Goal: Information Seeking & Learning: Learn about a topic

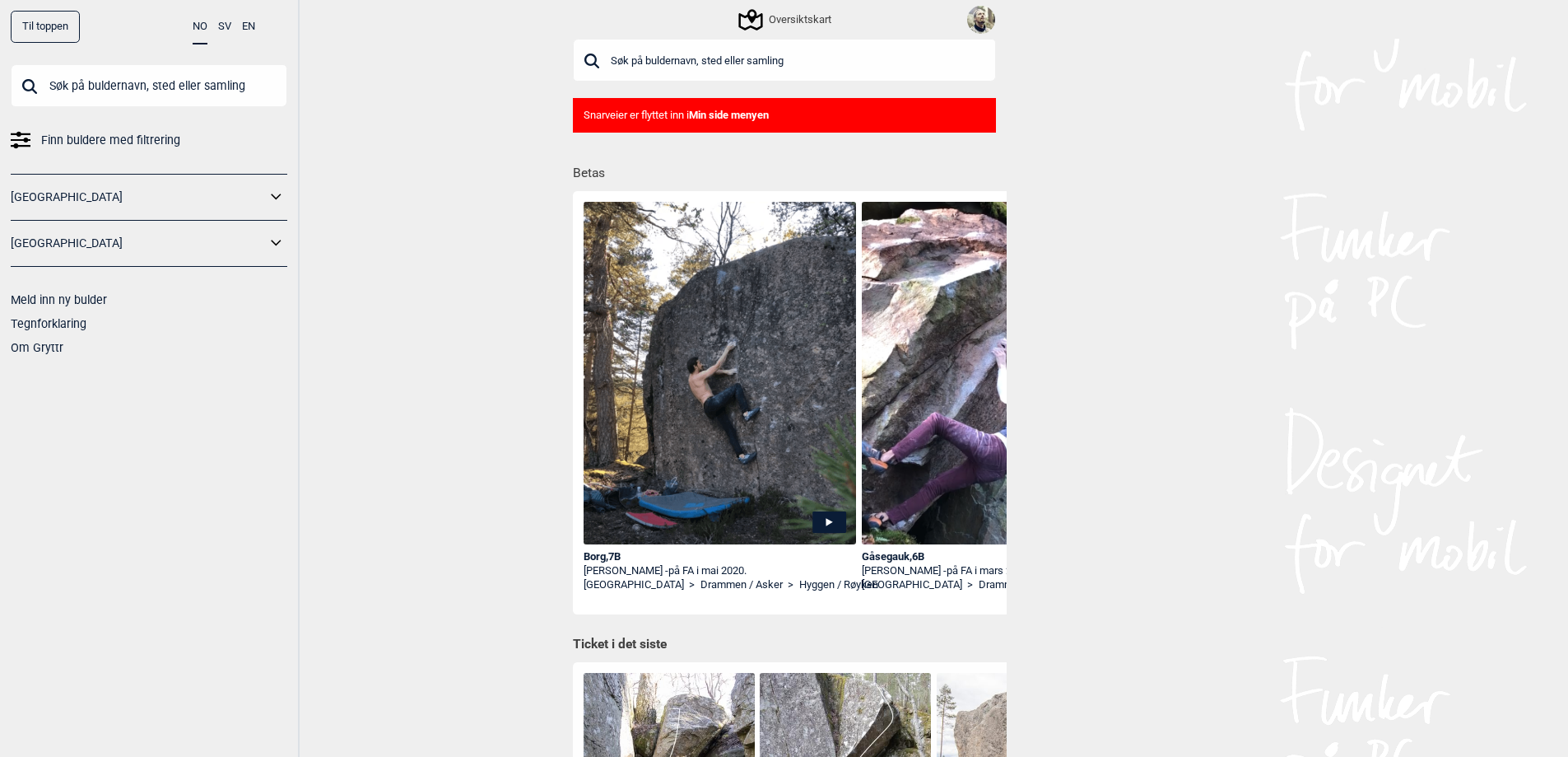
click at [19, 134] on icon at bounding box center [20, 134] width 19 height 5
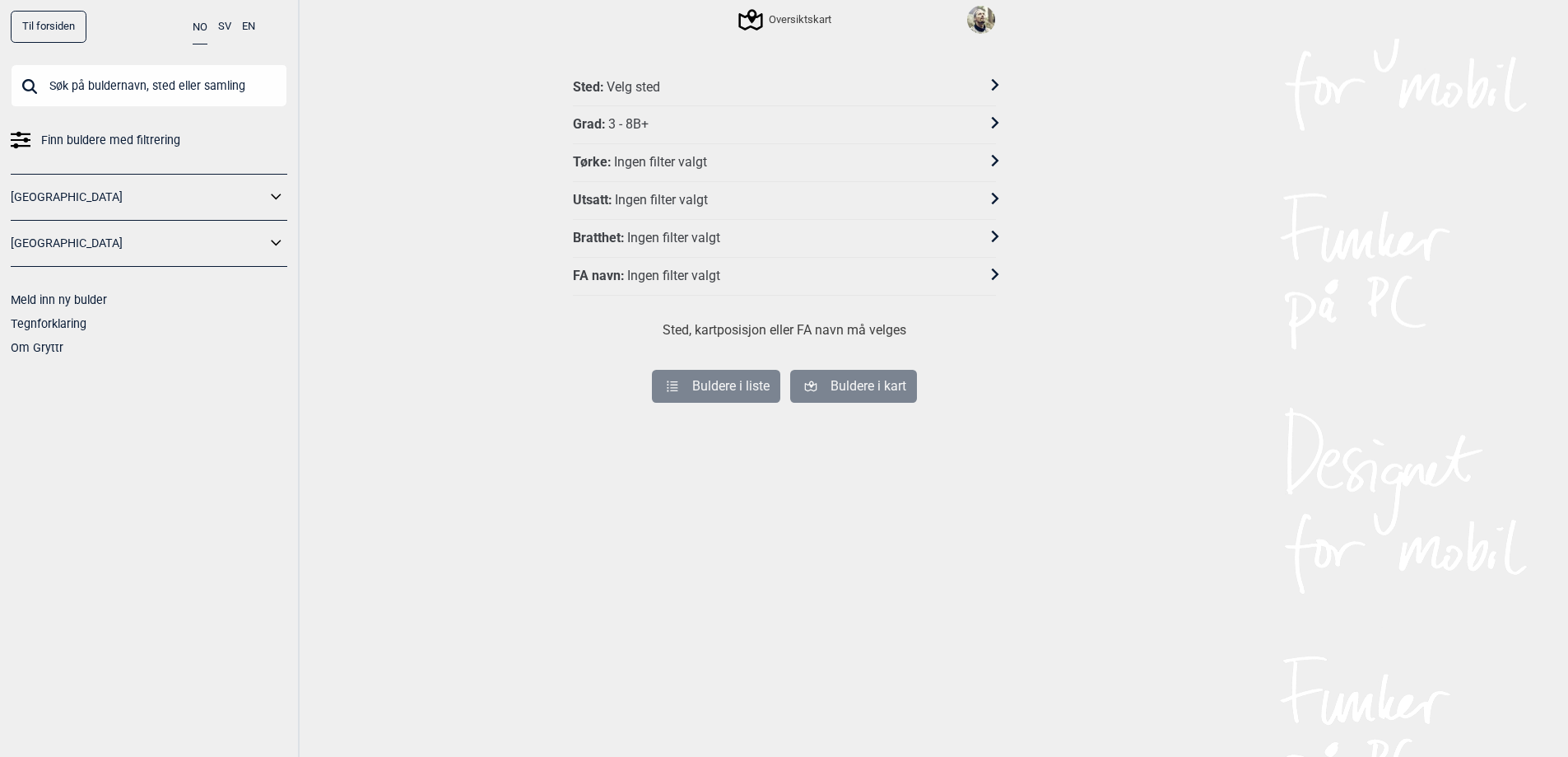
click at [925, 79] on div "Sted : Velg sted" at bounding box center [773, 87] width 401 height 17
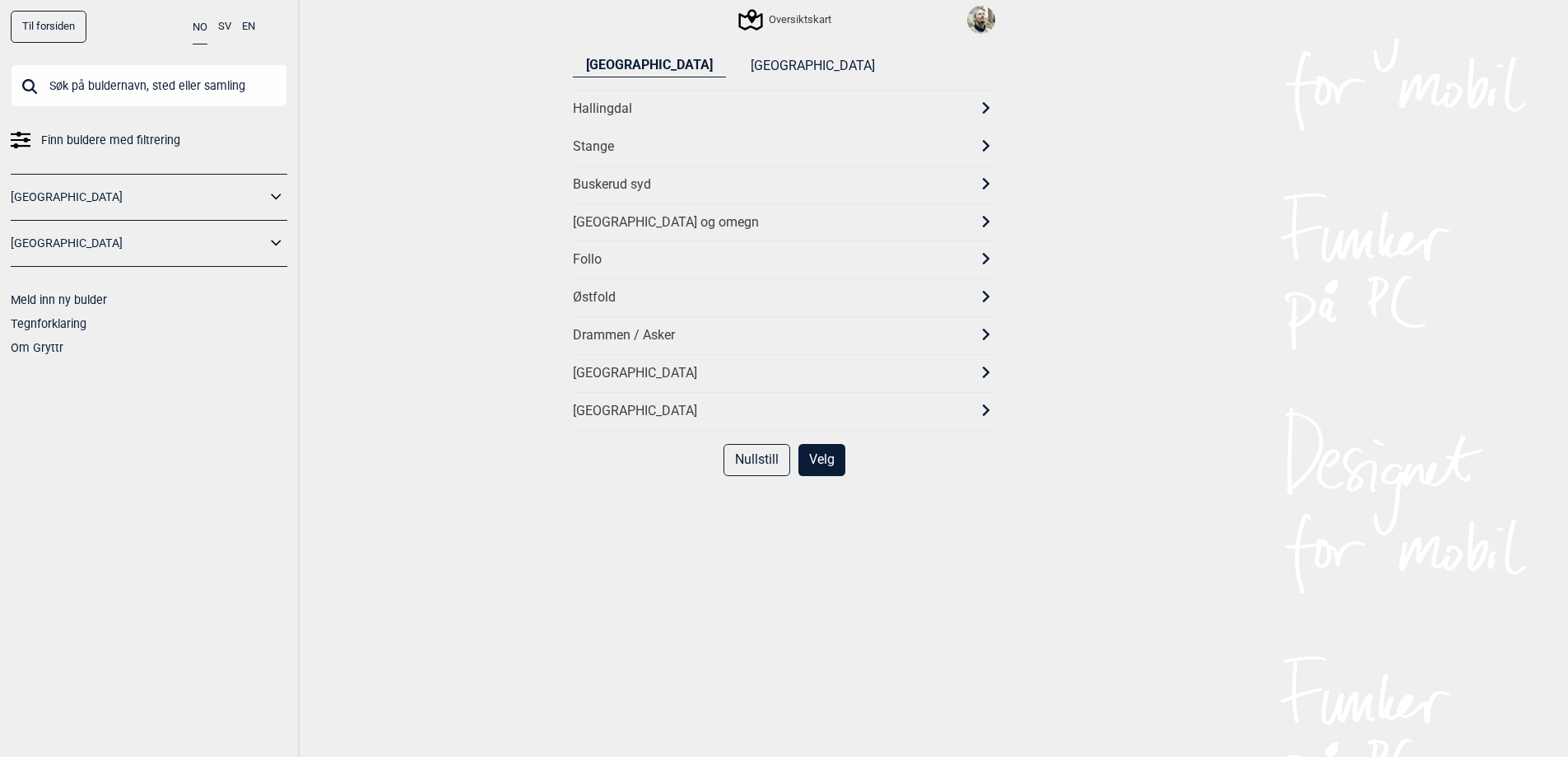
click at [649, 222] on div "[GEOGRAPHIC_DATA] og omegn" at bounding box center [769, 223] width 393 height 17
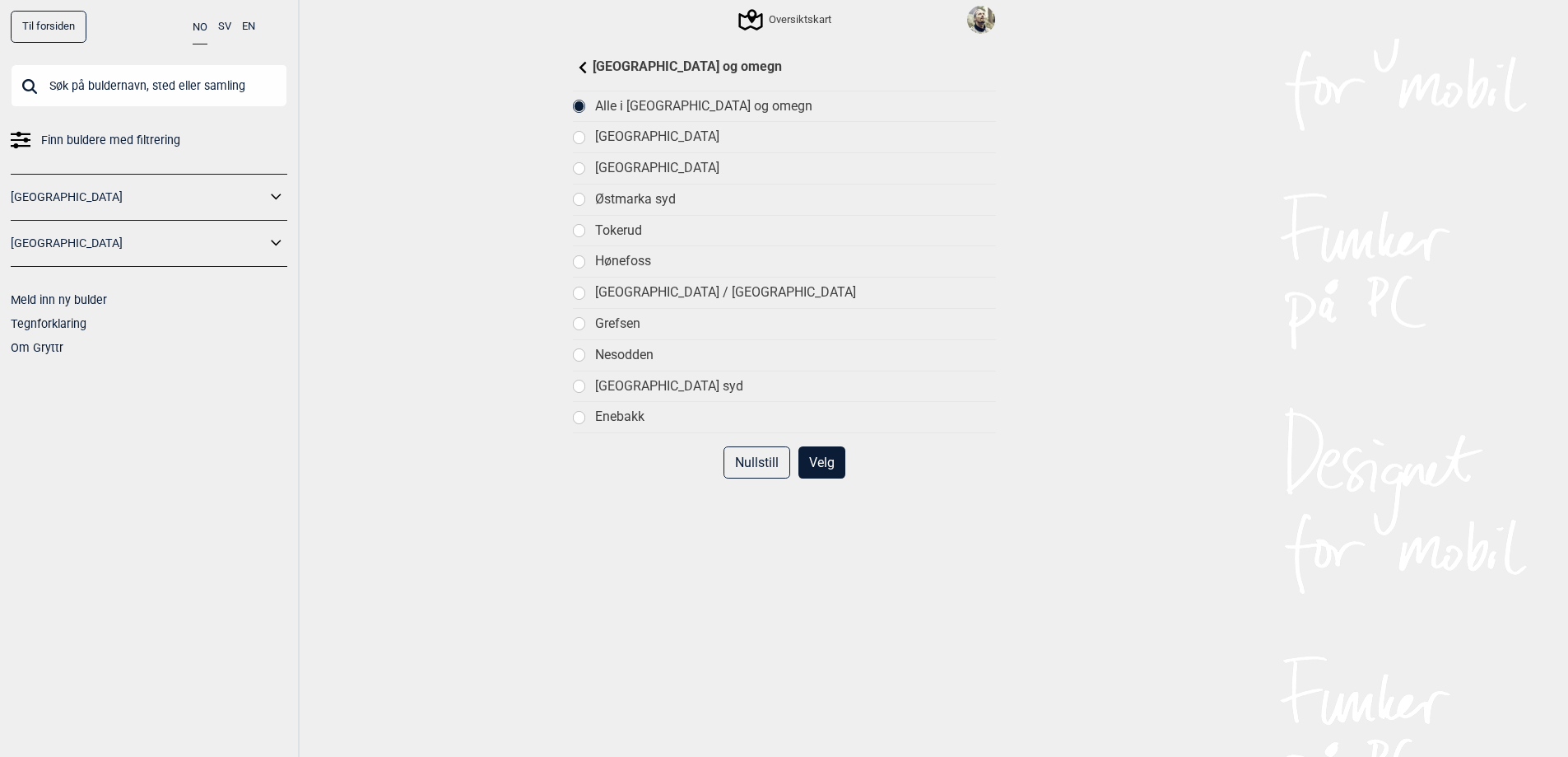
click at [582, 167] on div at bounding box center [580, 169] width 12 height 12
click at [805, 450] on button "Velg" at bounding box center [822, 462] width 47 height 32
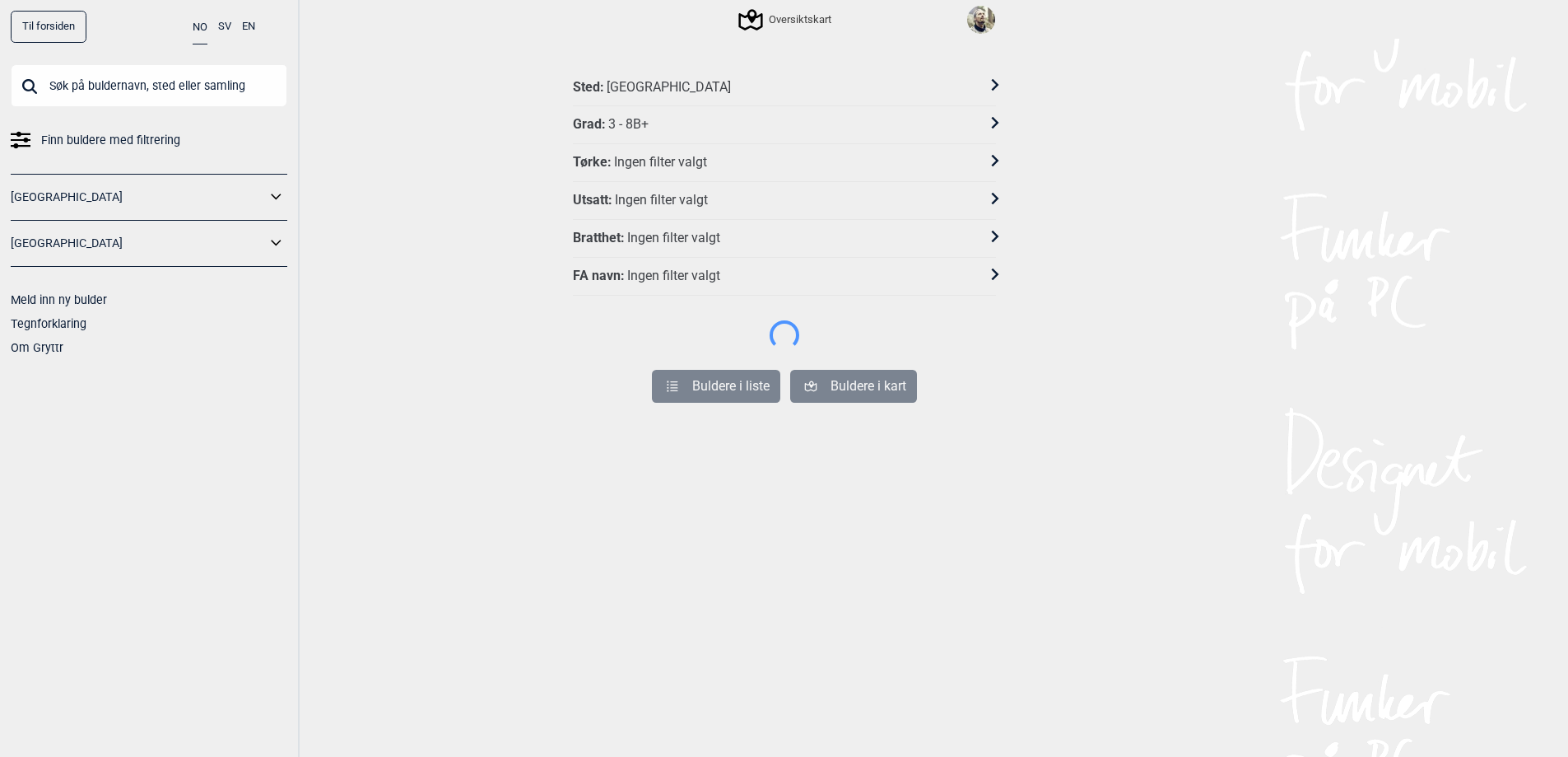
click at [693, 116] on div "Grad : 3 - 8B+" at bounding box center [773, 124] width 401 height 17
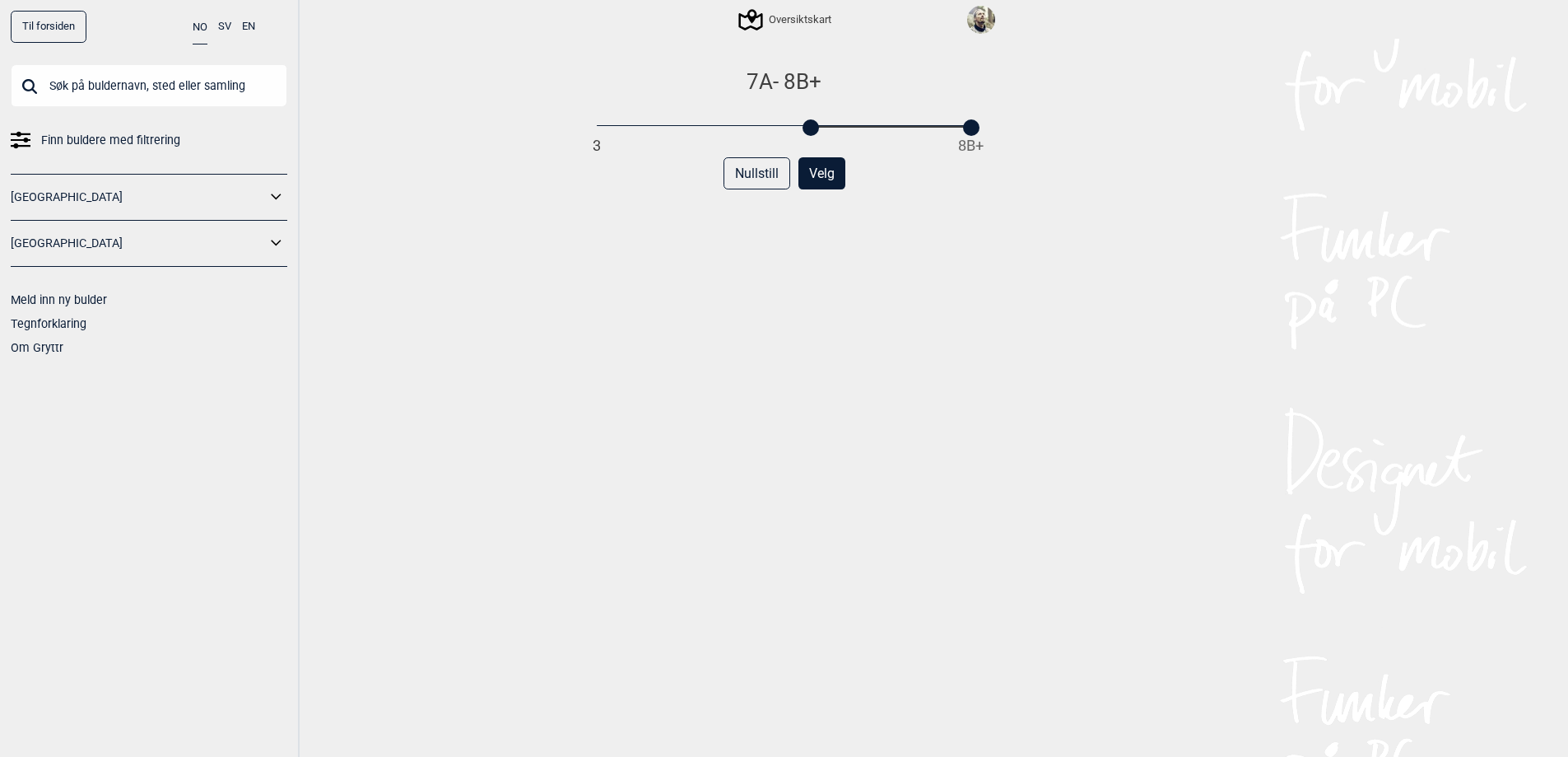
drag, startPoint x: 599, startPoint y: 129, endPoint x: 815, endPoint y: 126, distance: 216.0
click at [815, 126] on div at bounding box center [810, 127] width 17 height 17
drag, startPoint x: 978, startPoint y: 128, endPoint x: 814, endPoint y: 126, distance: 164.0
click at [814, 126] on div at bounding box center [810, 127] width 17 height 17
click at [822, 180] on button "Velg" at bounding box center [822, 173] width 47 height 32
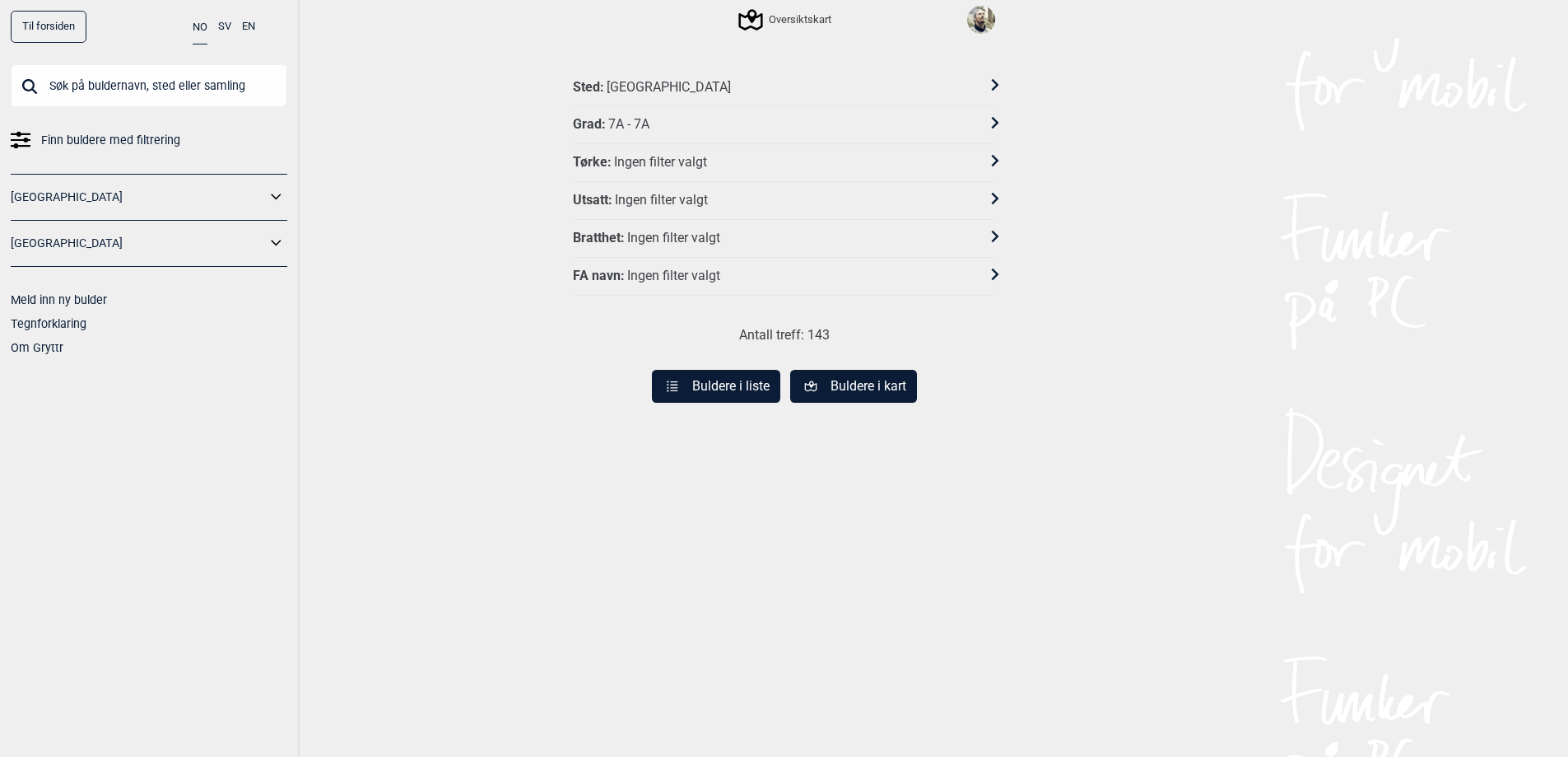
click at [723, 387] on button "Buldere i liste" at bounding box center [716, 386] width 128 height 33
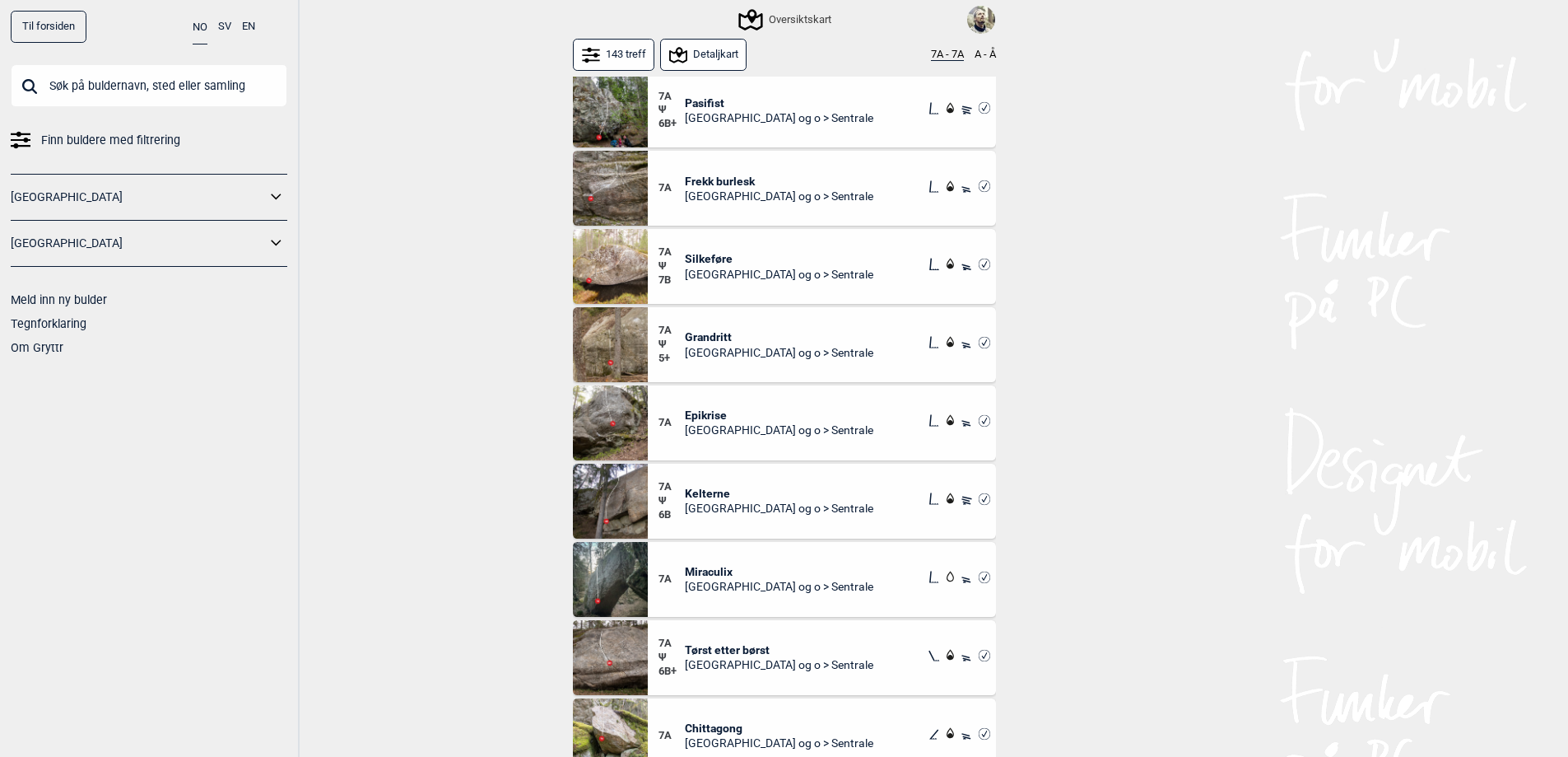
scroll to position [741, 0]
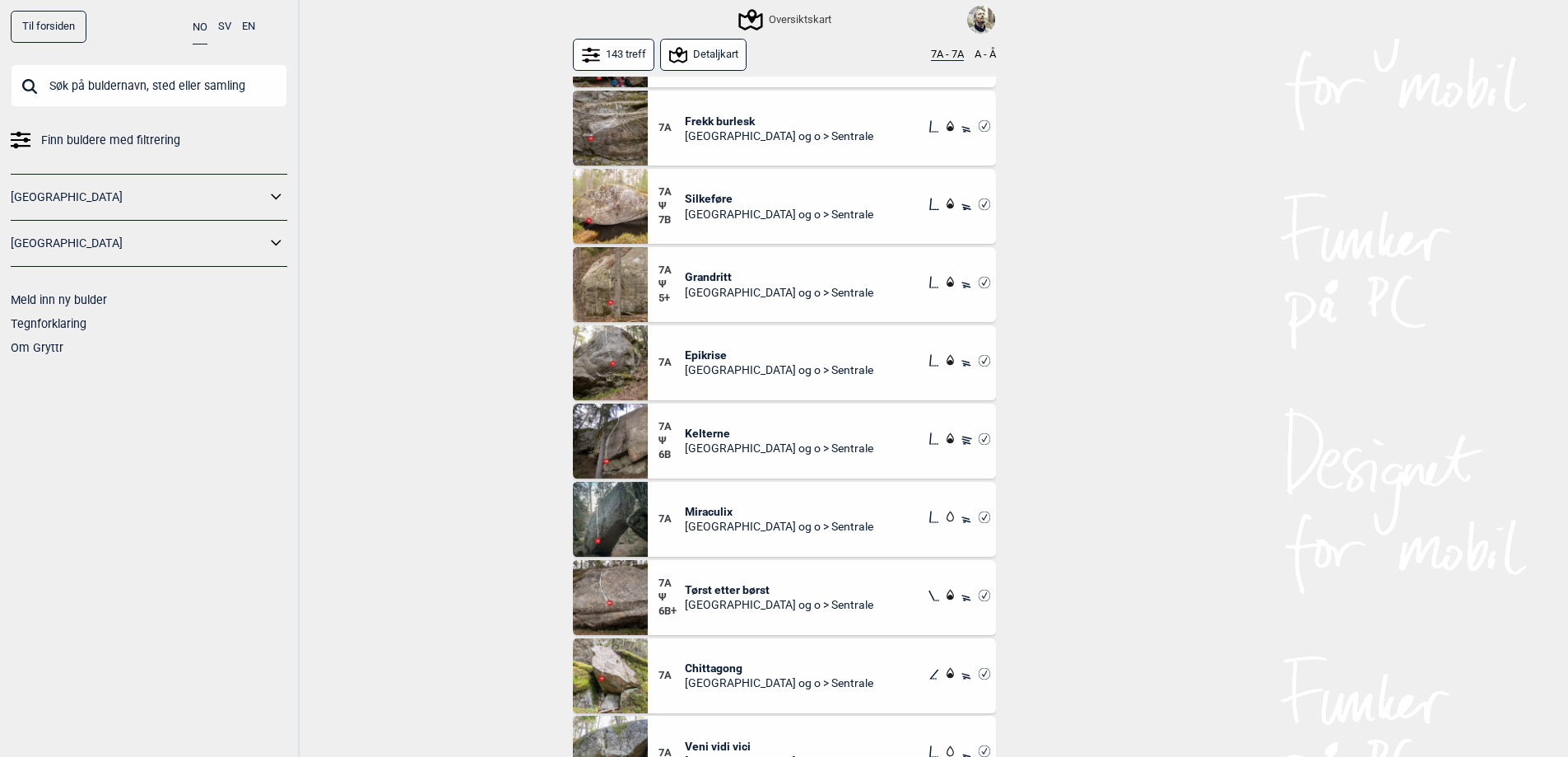
click at [713, 351] on span "Epikrise" at bounding box center [779, 355] width 188 height 15
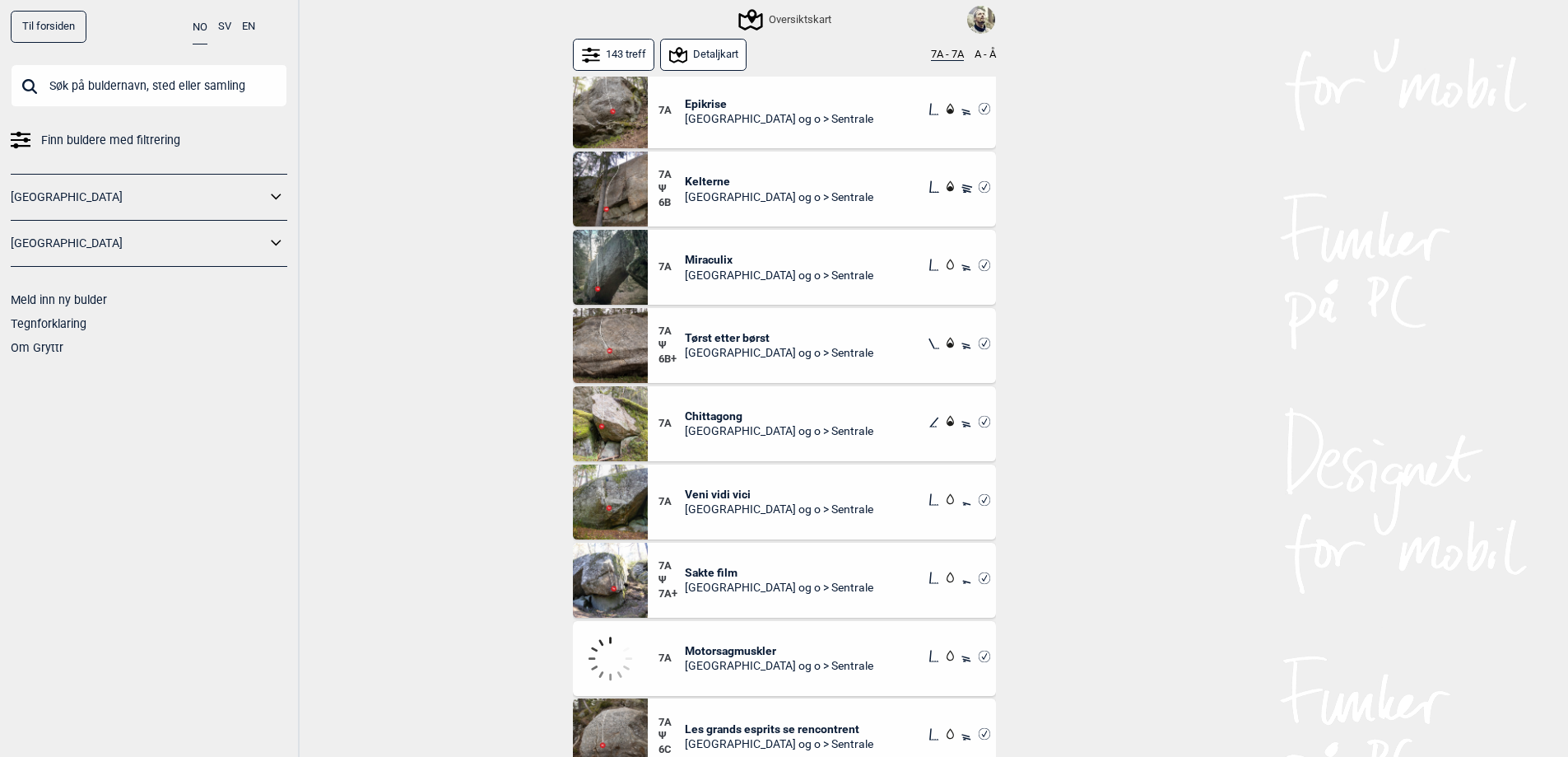
scroll to position [988, 0]
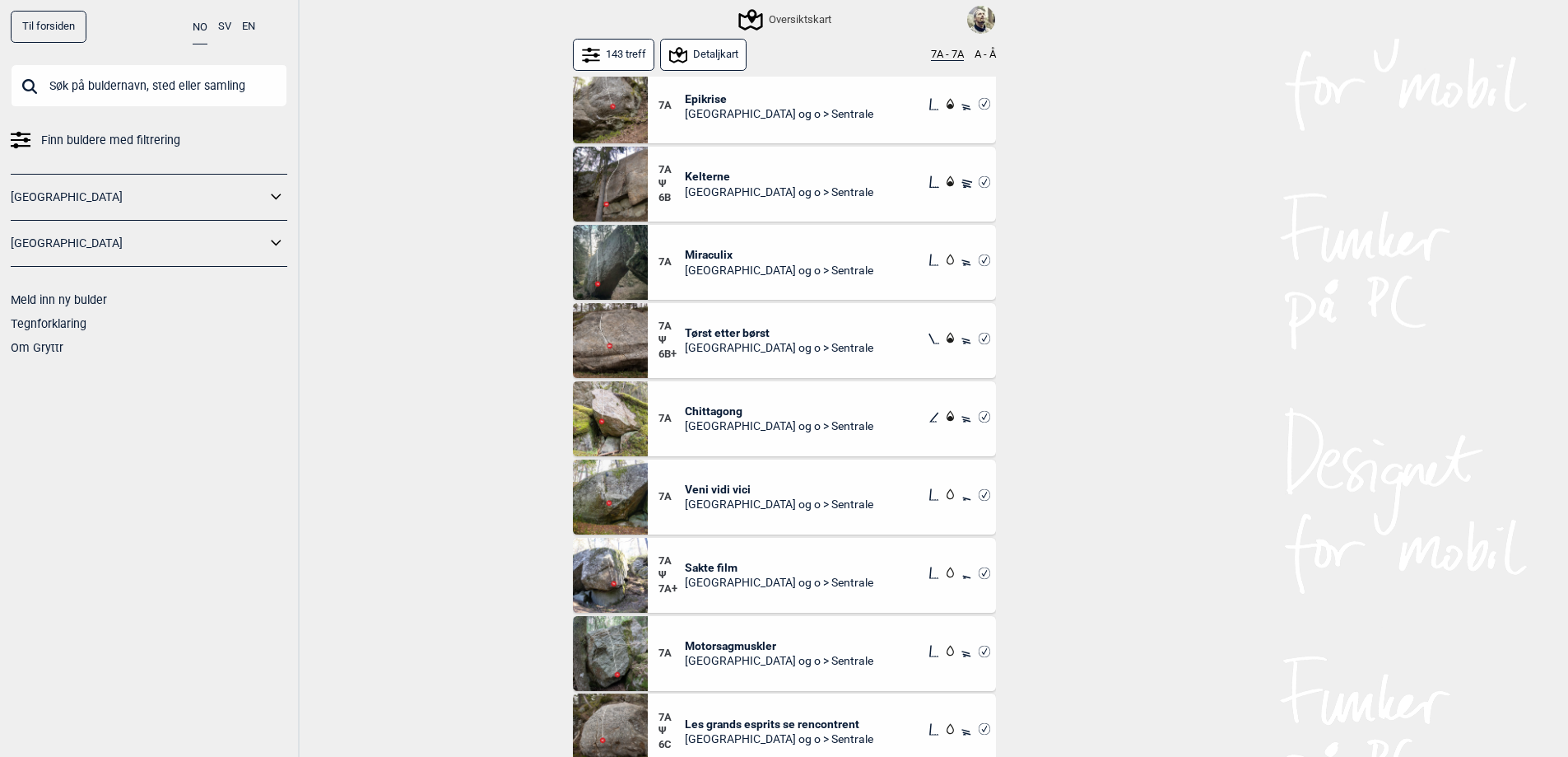
click at [715, 250] on span "Miraculix" at bounding box center [779, 254] width 188 height 15
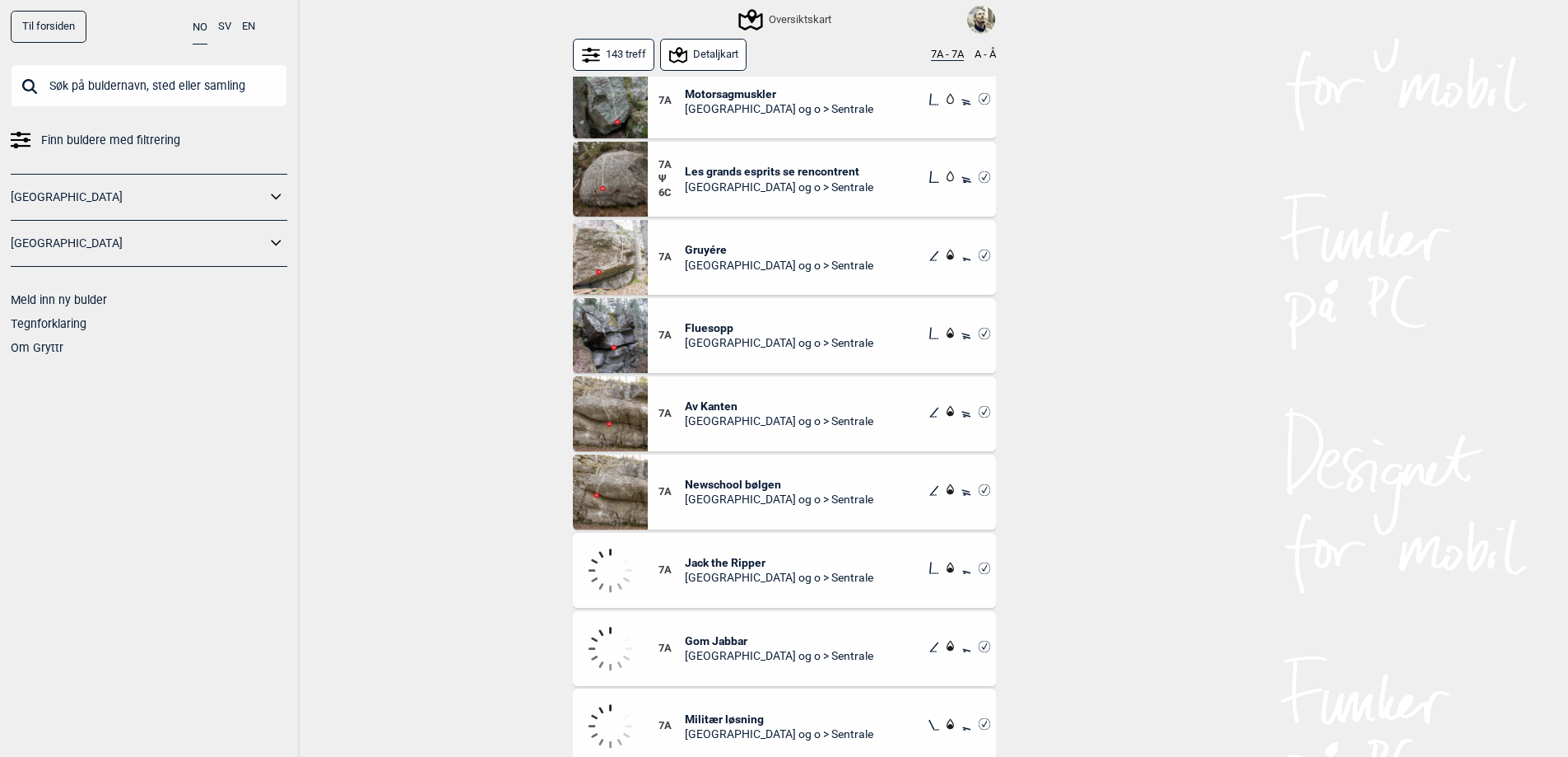
scroll to position [1565, 0]
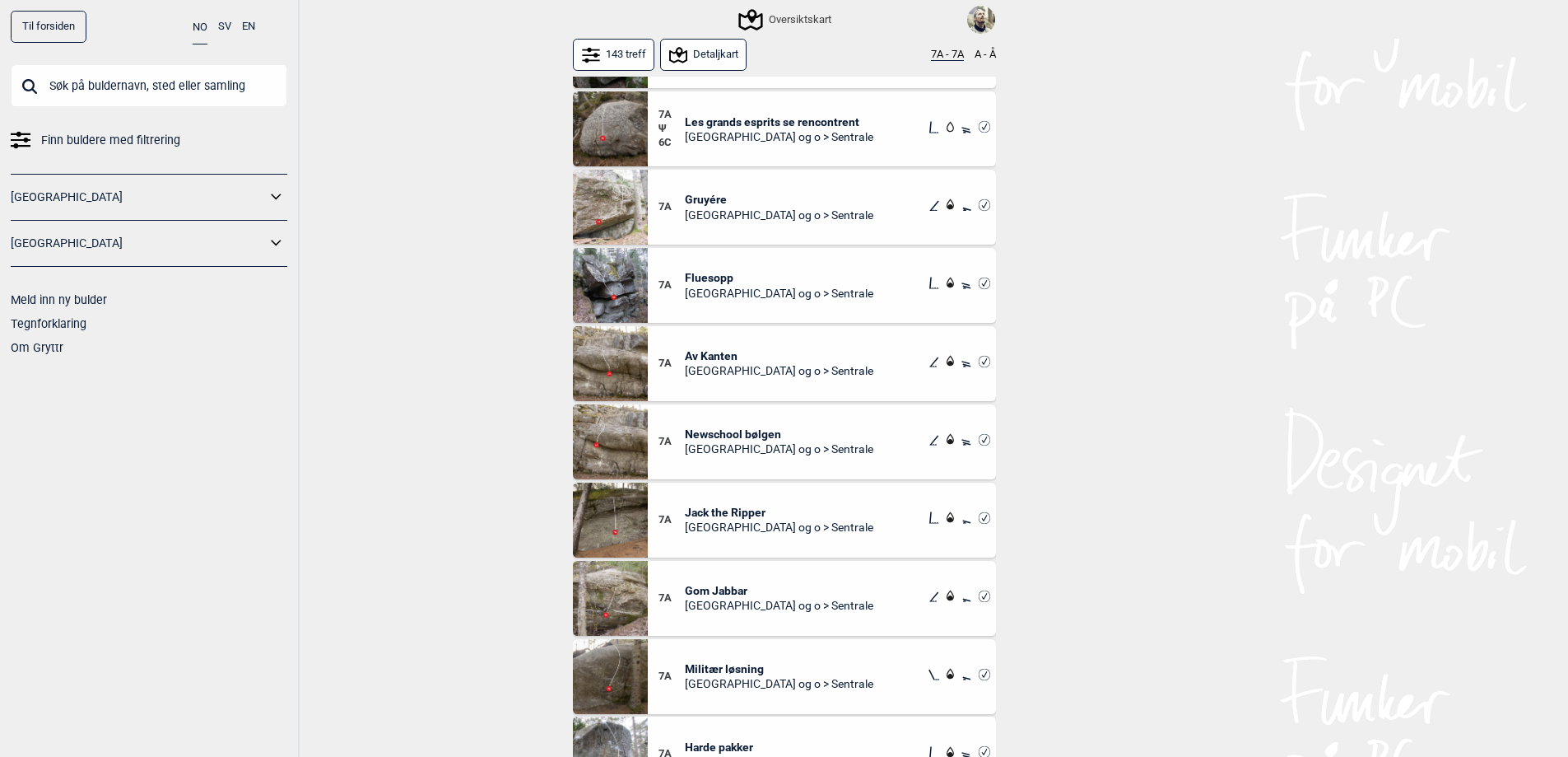
click at [743, 429] on span "Newschool bølgen" at bounding box center [779, 433] width 188 height 15
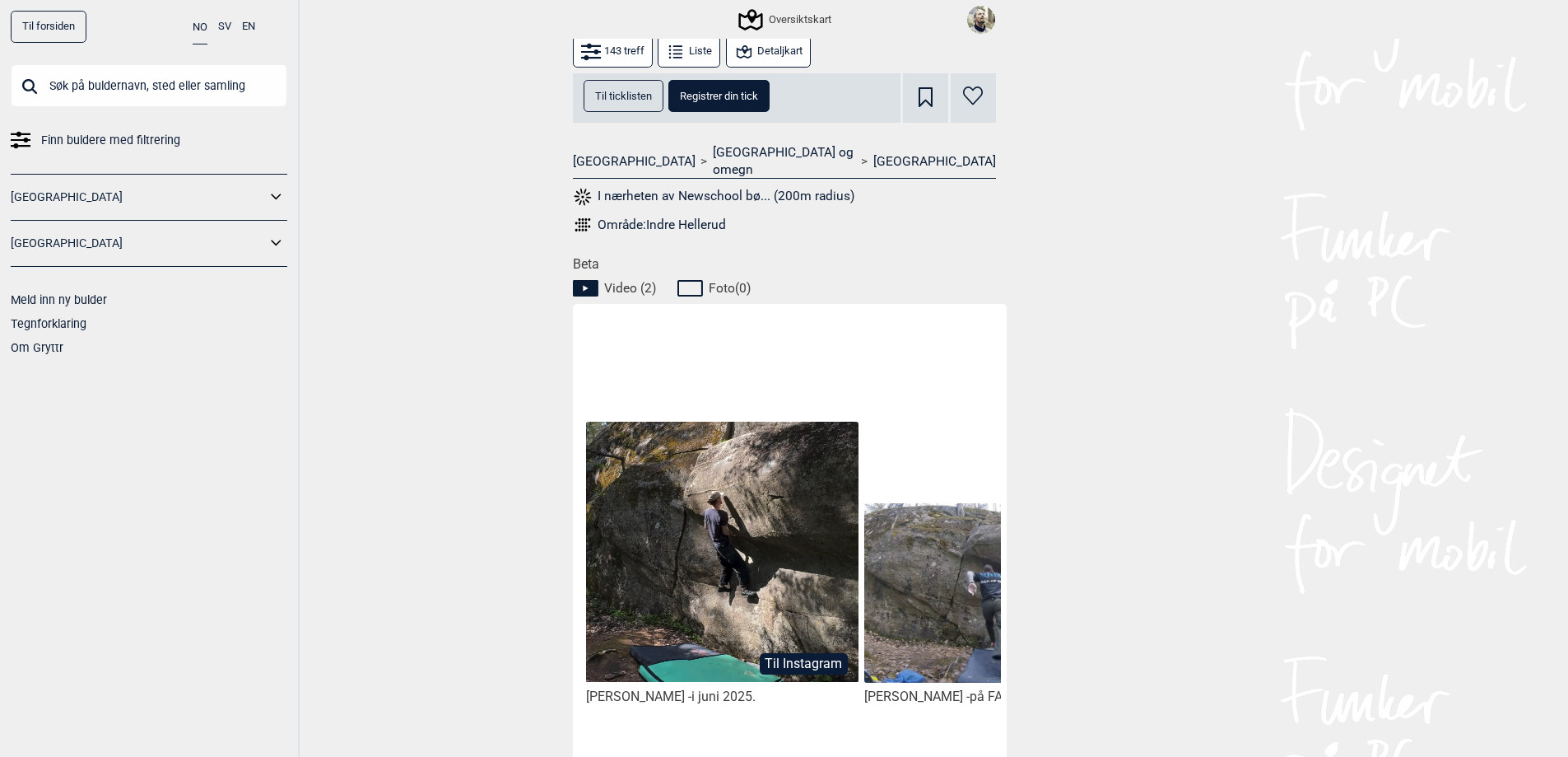
scroll to position [741, 0]
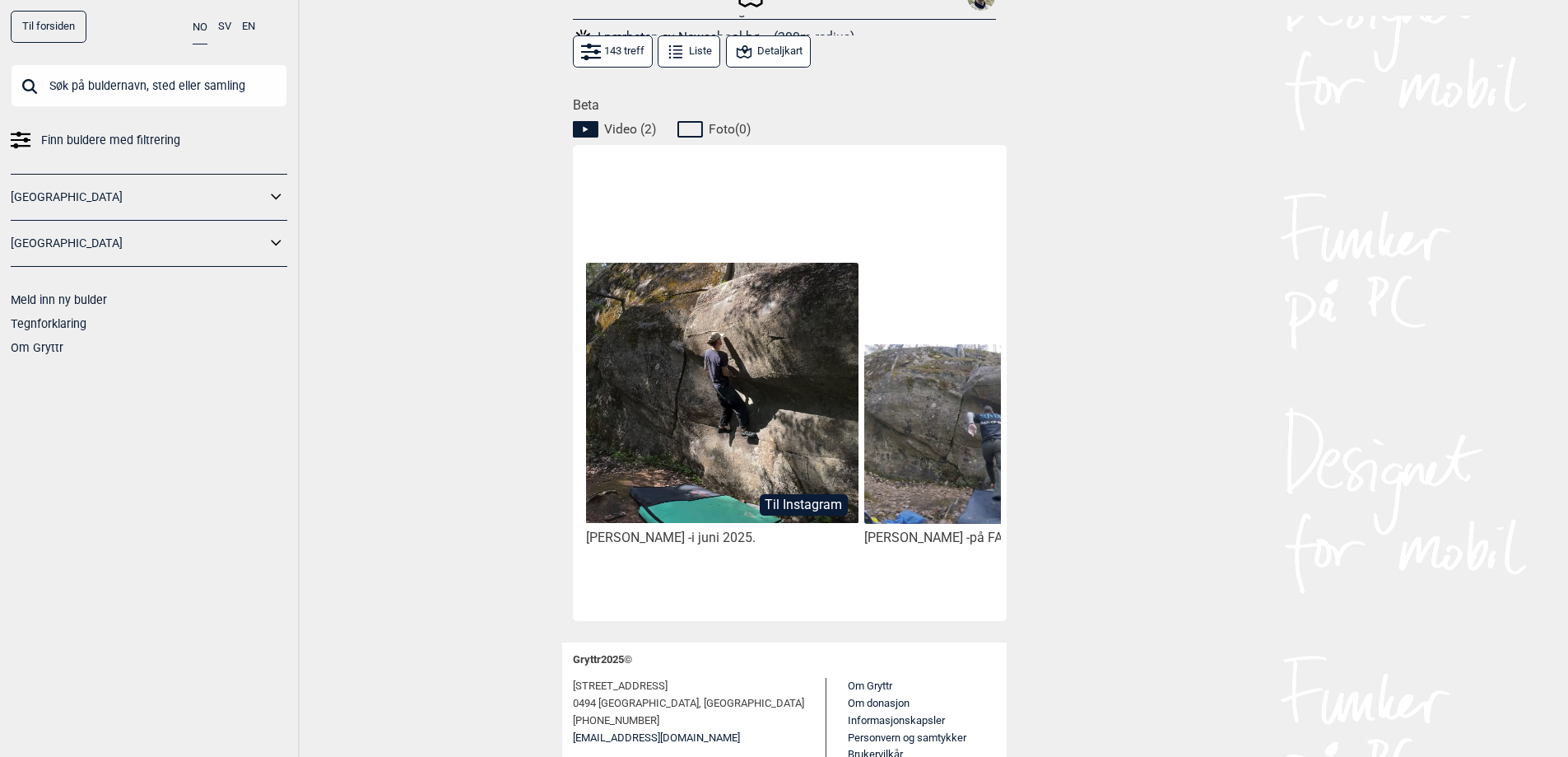
click at [701, 417] on img at bounding box center [722, 393] width 272 height 260
click at [965, 396] on img at bounding box center [1001, 434] width 272 height 181
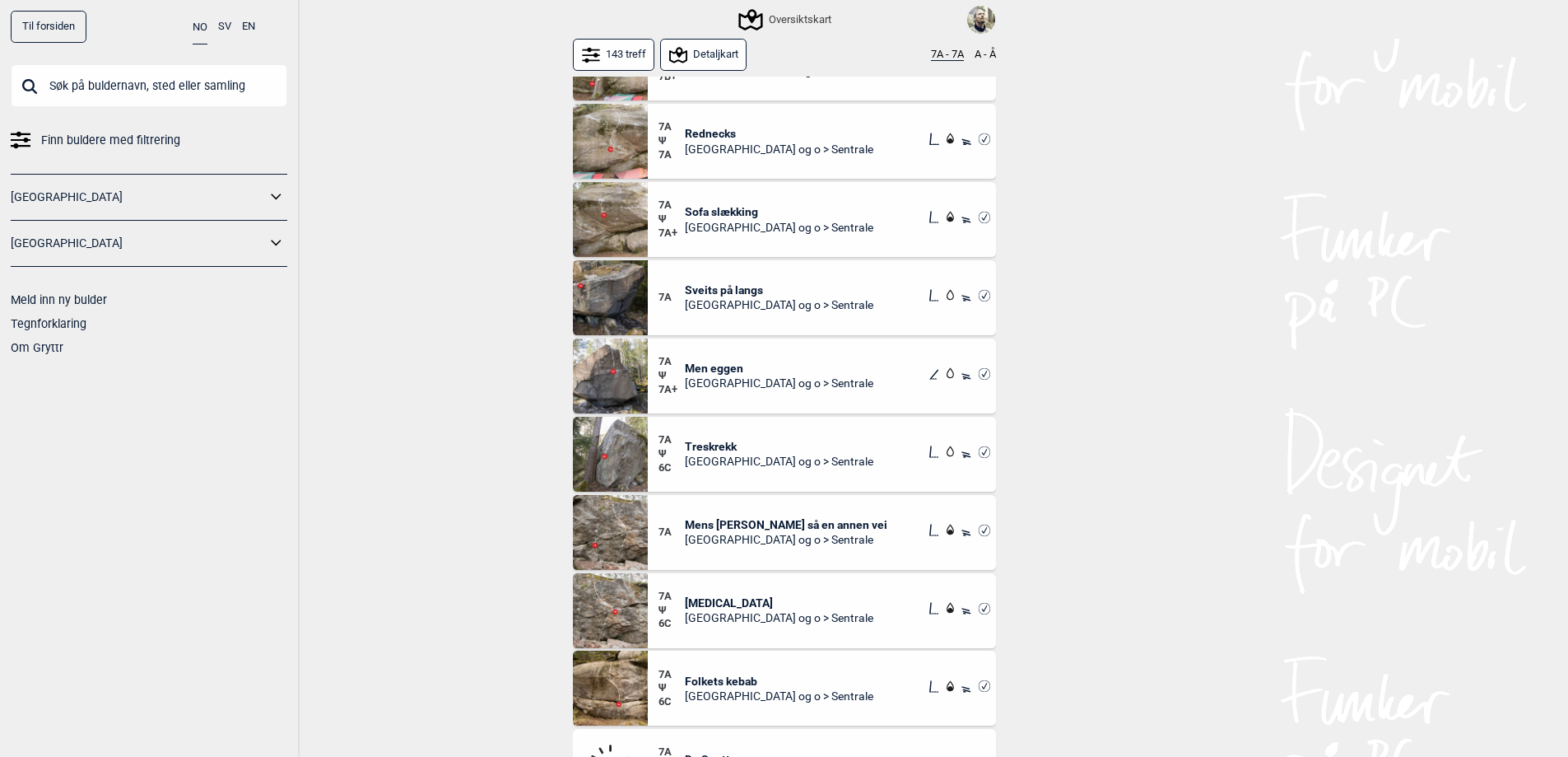
scroll to position [2388, 0]
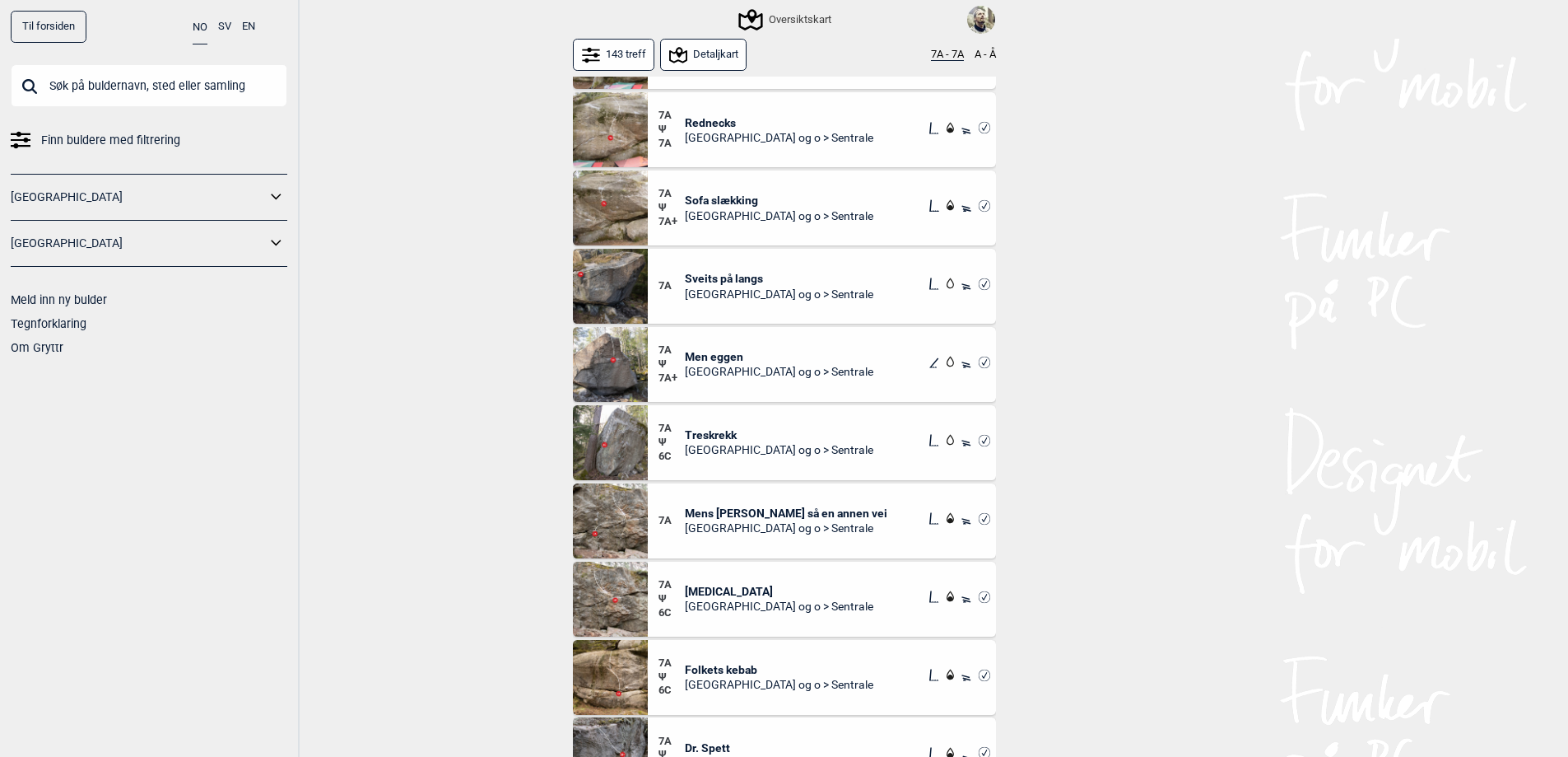
click at [702, 355] on span "Men eggen" at bounding box center [779, 356] width 188 height 15
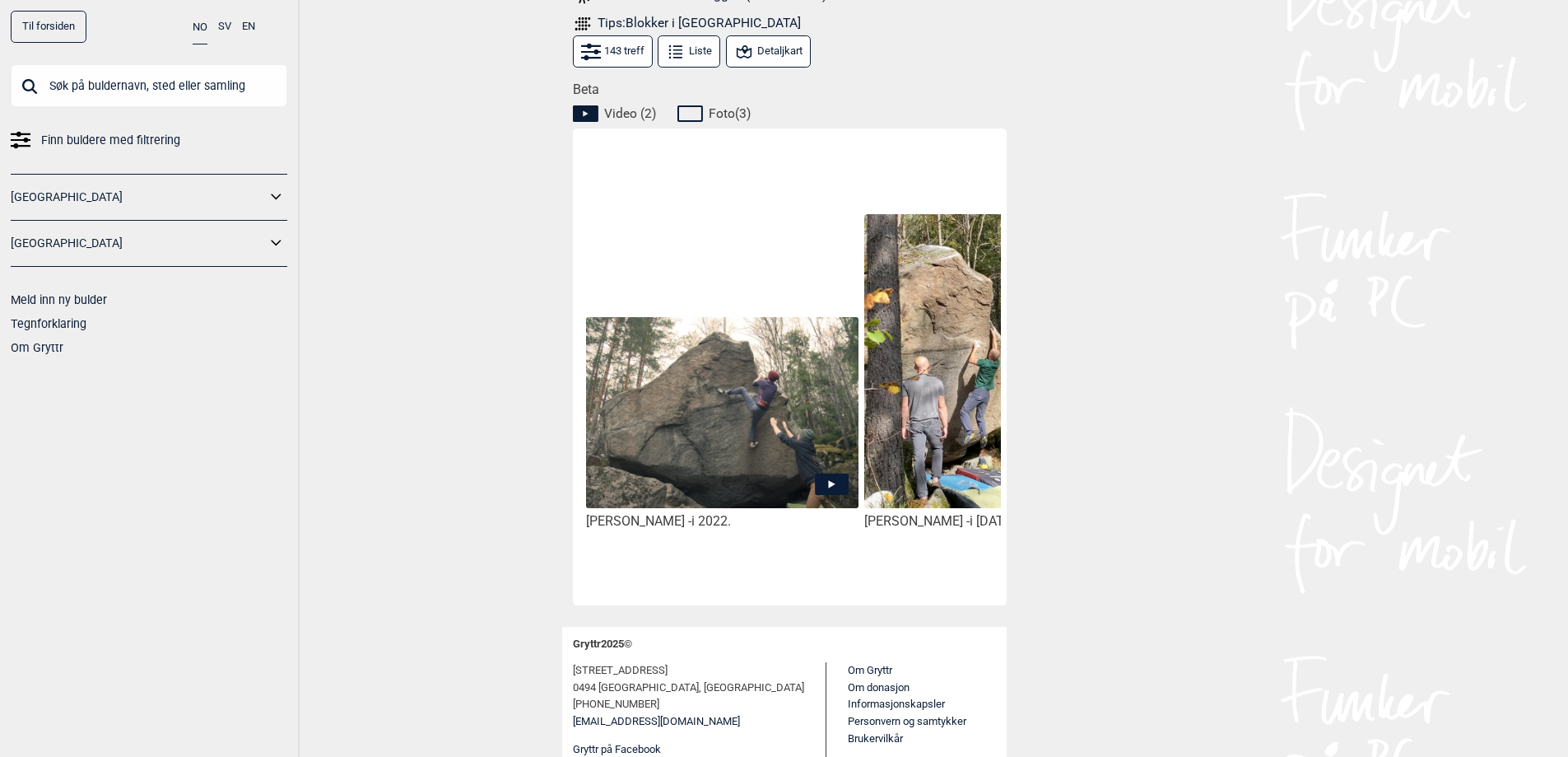
scroll to position [801, 0]
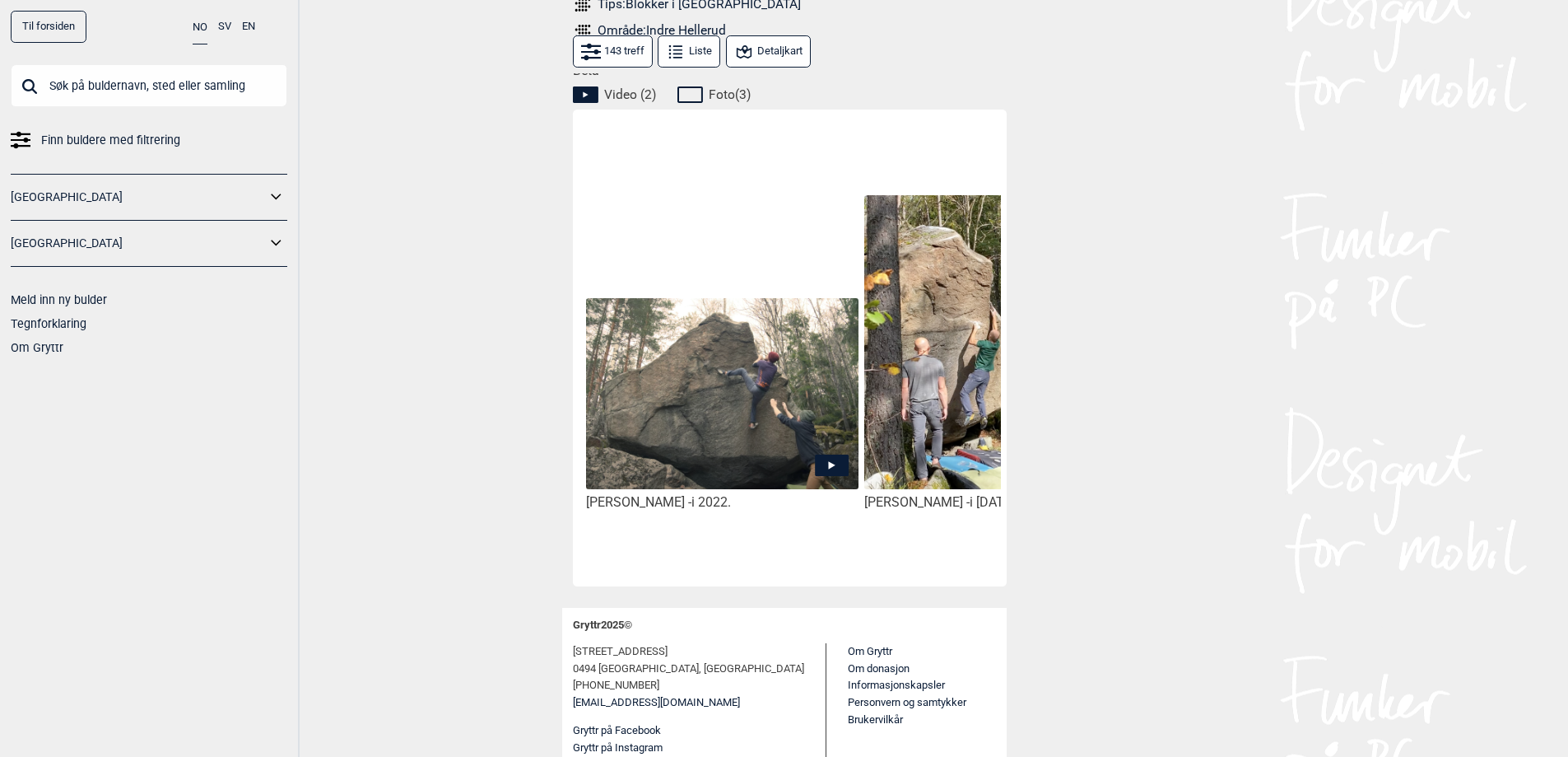
click at [949, 355] on img at bounding box center [1001, 342] width 272 height 294
